Goal: Information Seeking & Learning: Learn about a topic

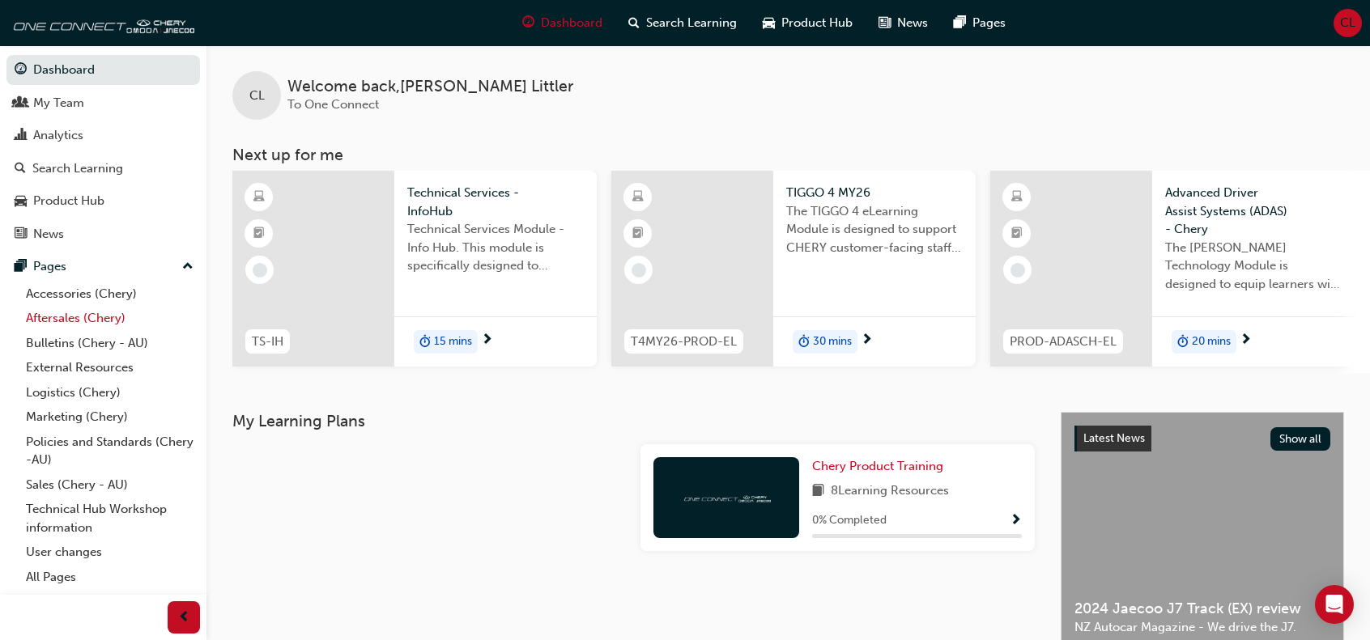
click at [61, 314] on link "Aftersales (Chery)" at bounding box center [109, 318] width 181 height 25
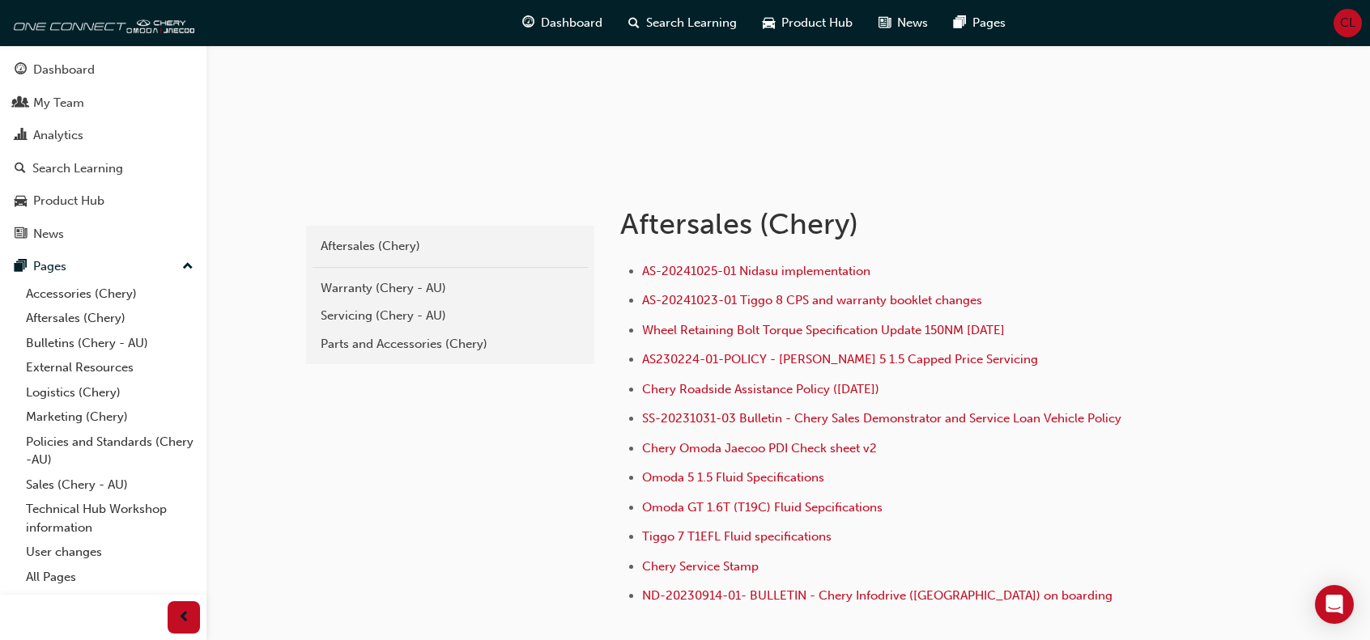
scroll to position [243, 0]
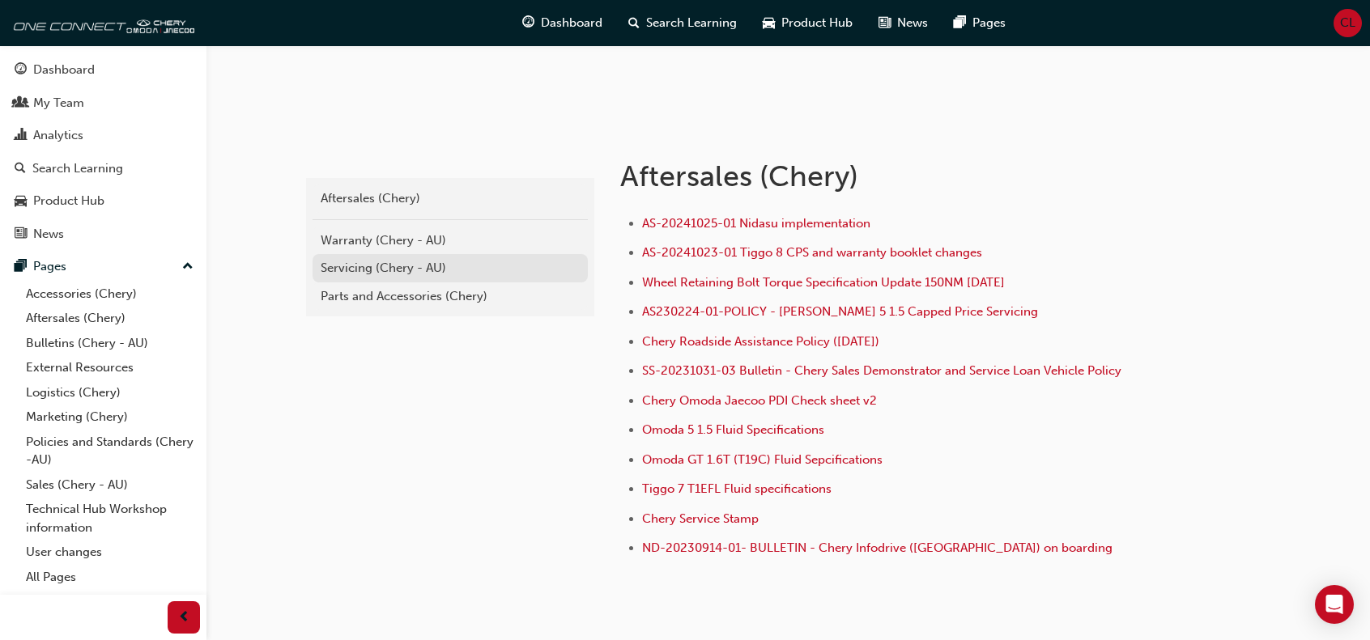
click at [340, 265] on div "Servicing (Chery - AU)" at bounding box center [450, 268] width 259 height 19
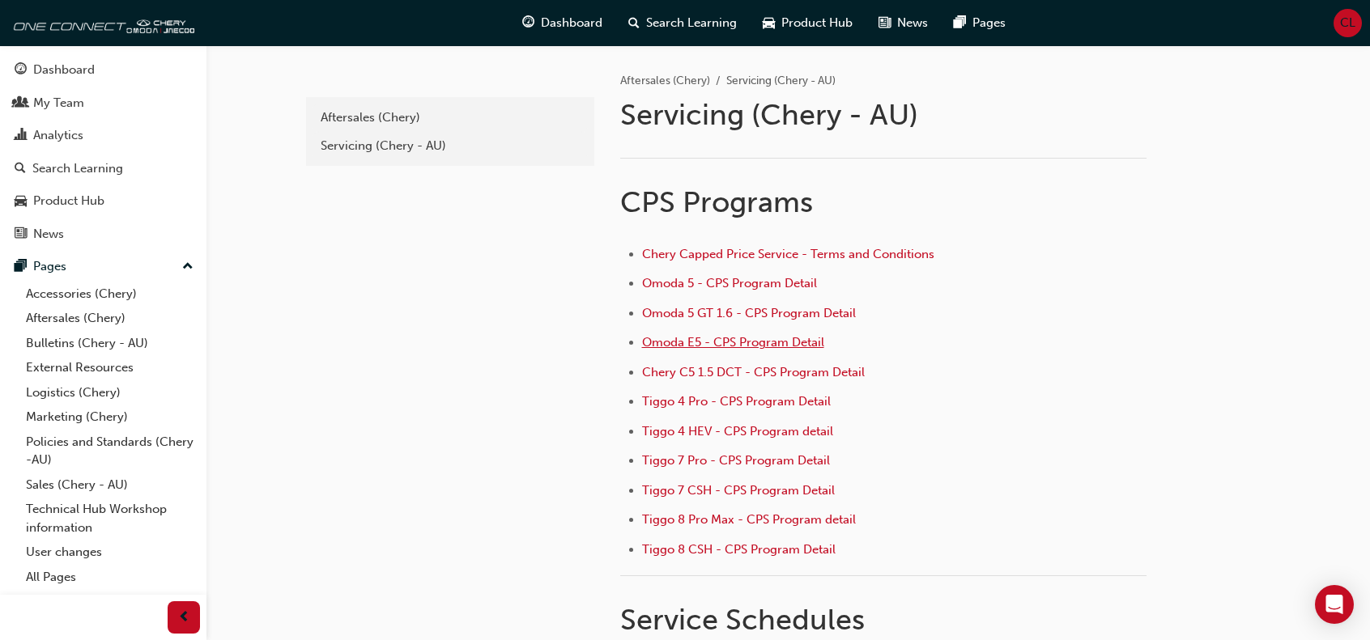
click at [739, 341] on span "Omoda E5 - CPS Program Detail" at bounding box center [733, 342] width 182 height 15
